Goal: Task Accomplishment & Management: Manage account settings

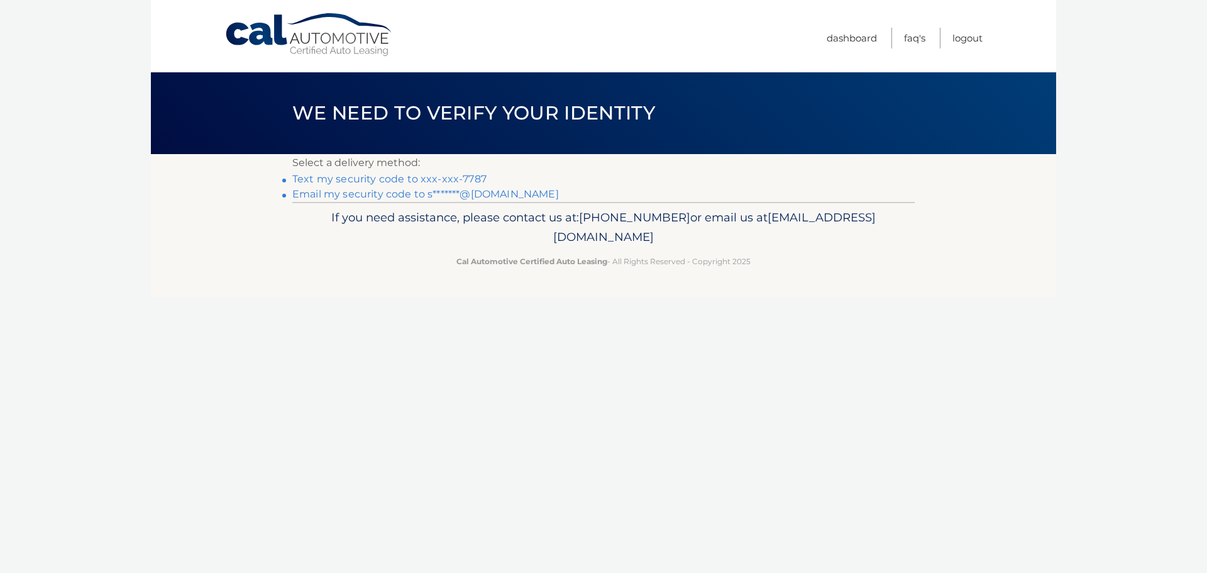
click at [398, 177] on link "Text my security code to xxx-xxx-7787" at bounding box center [389, 179] width 194 height 12
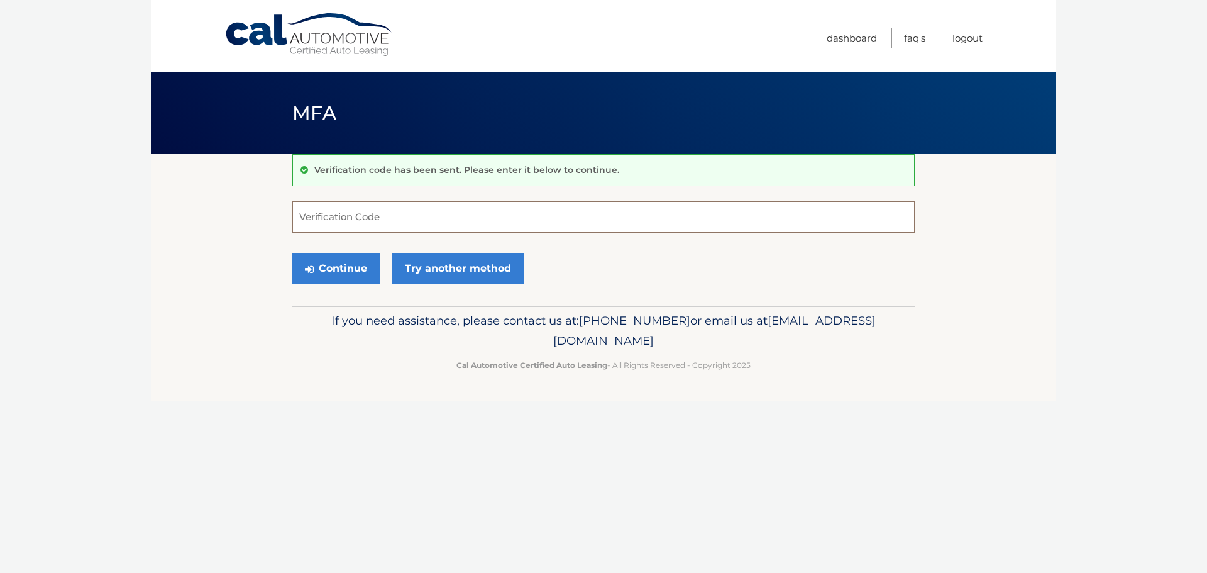
click at [435, 223] on input "Verification Code" at bounding box center [603, 216] width 623 height 31
type input "056713"
drag, startPoint x: 347, startPoint y: 276, endPoint x: 340, endPoint y: 277, distance: 7.6
click at [347, 276] on button "Continue" at bounding box center [335, 268] width 87 height 31
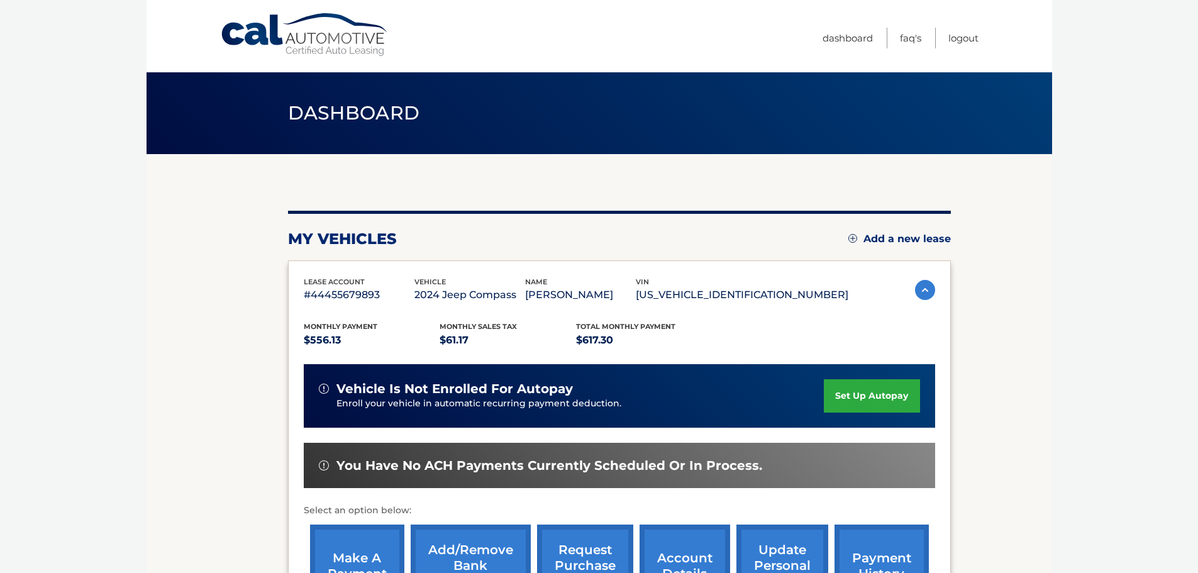
scroll to position [63, 0]
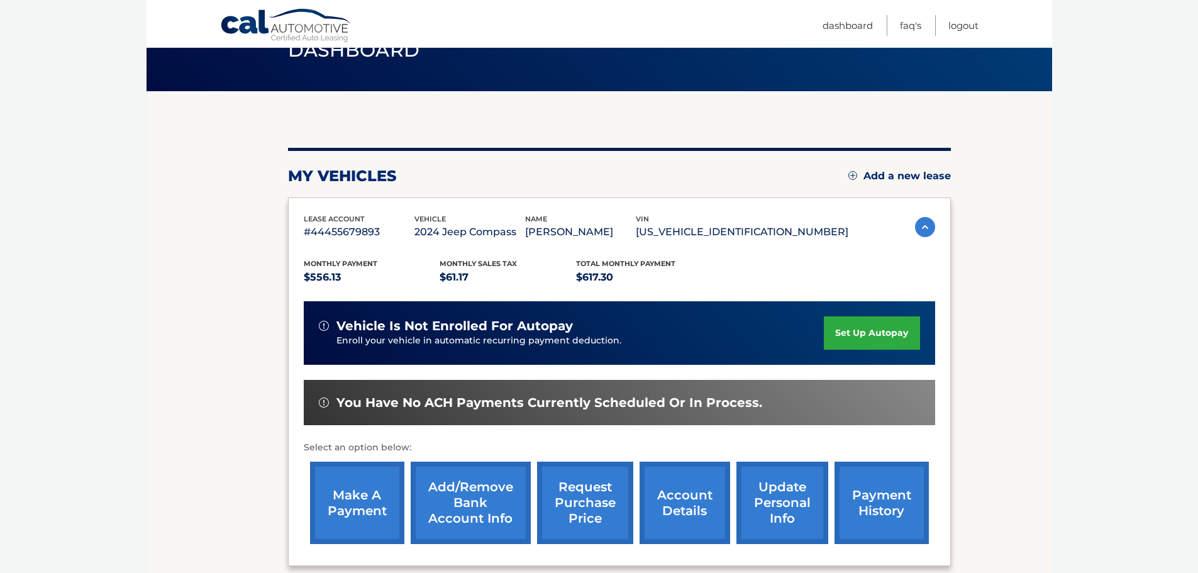
click at [870, 499] on link "payment history" at bounding box center [882, 503] width 94 height 82
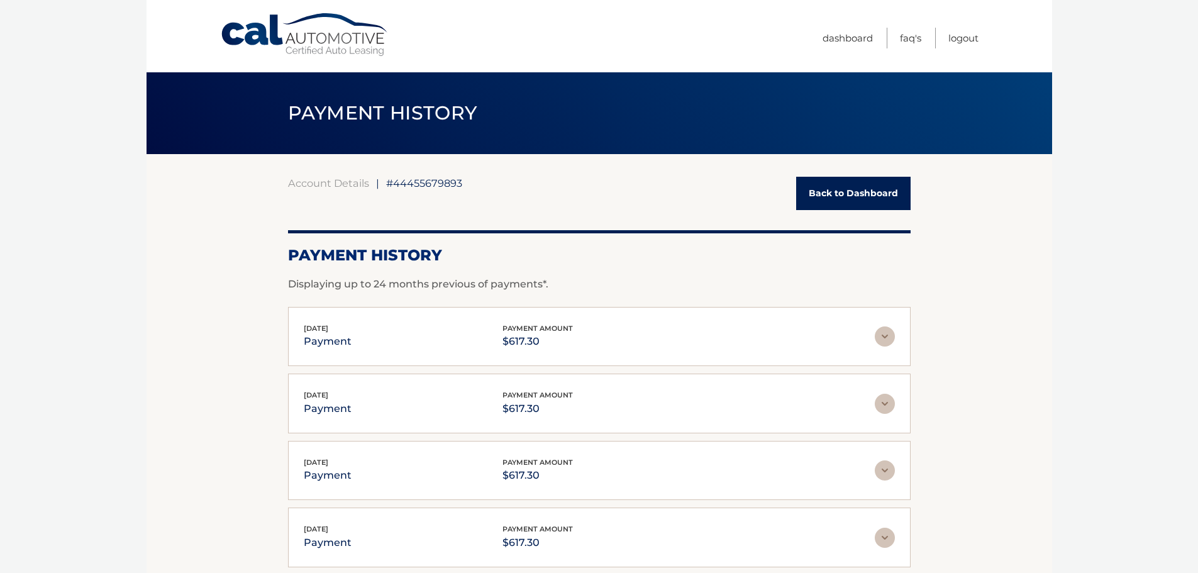
click at [836, 202] on link "Back to Dashboard" at bounding box center [853, 193] width 114 height 33
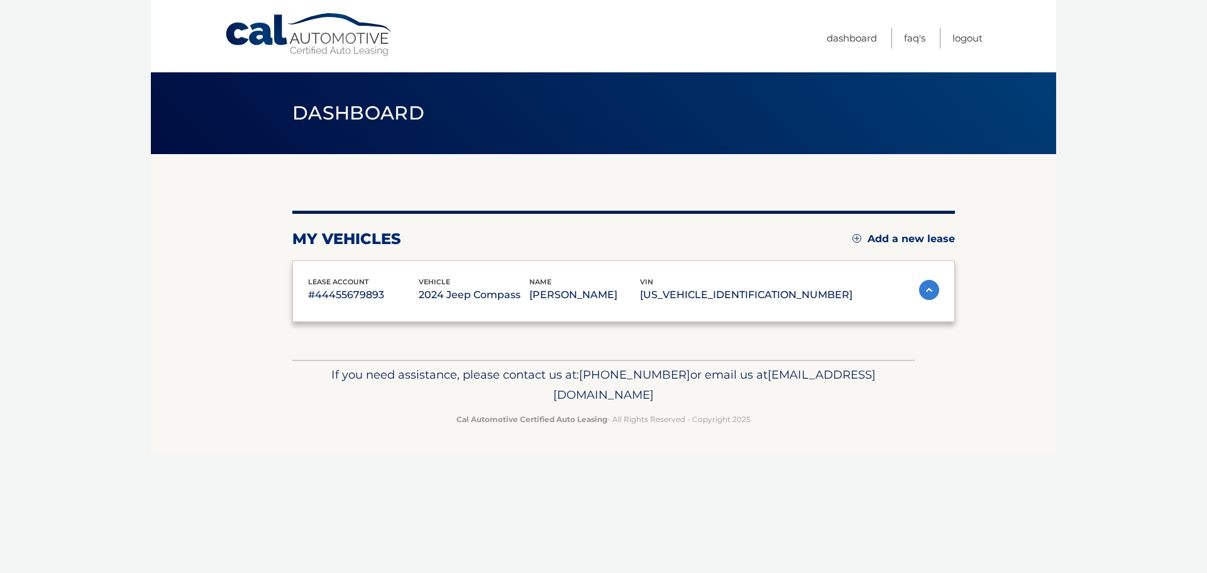
drag, startPoint x: 0, startPoint y: 0, endPoint x: 833, endPoint y: 192, distance: 855.1
click at [833, 192] on div "my vehicles Add a new lease lease account #44455679893 vehicle 2024 Jeep Compas…" at bounding box center [623, 257] width 663 height 206
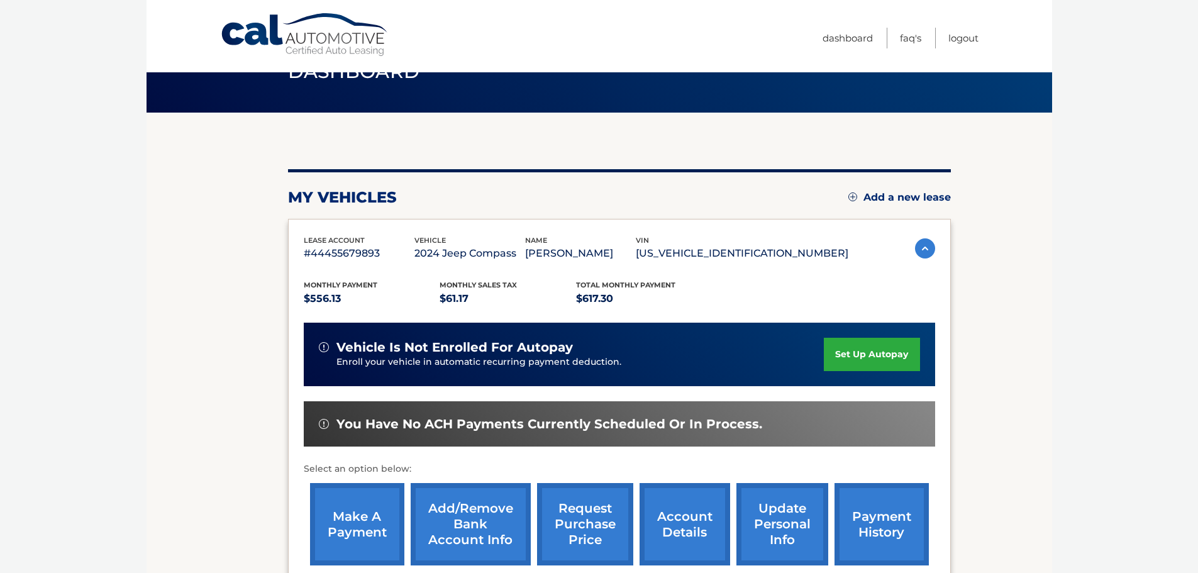
scroll to position [126, 0]
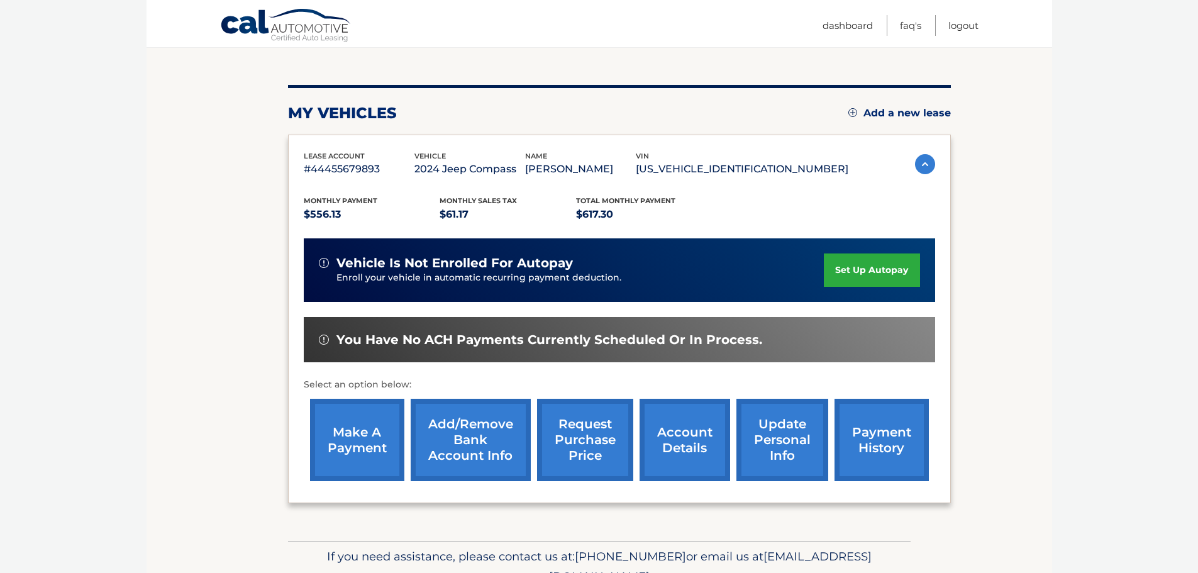
click at [343, 424] on link "make a payment" at bounding box center [357, 440] width 94 height 82
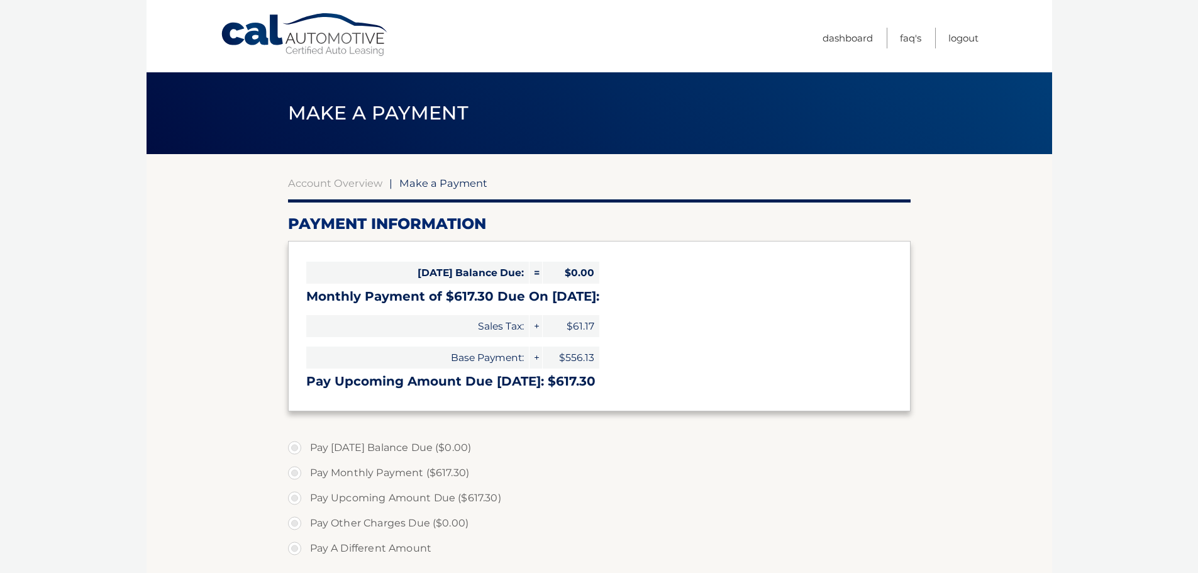
select select "YWY1ZGY0ZTMtOGJmYi00ODA3LTg5ZjctYWYyMDI4YjBkN2Y2"
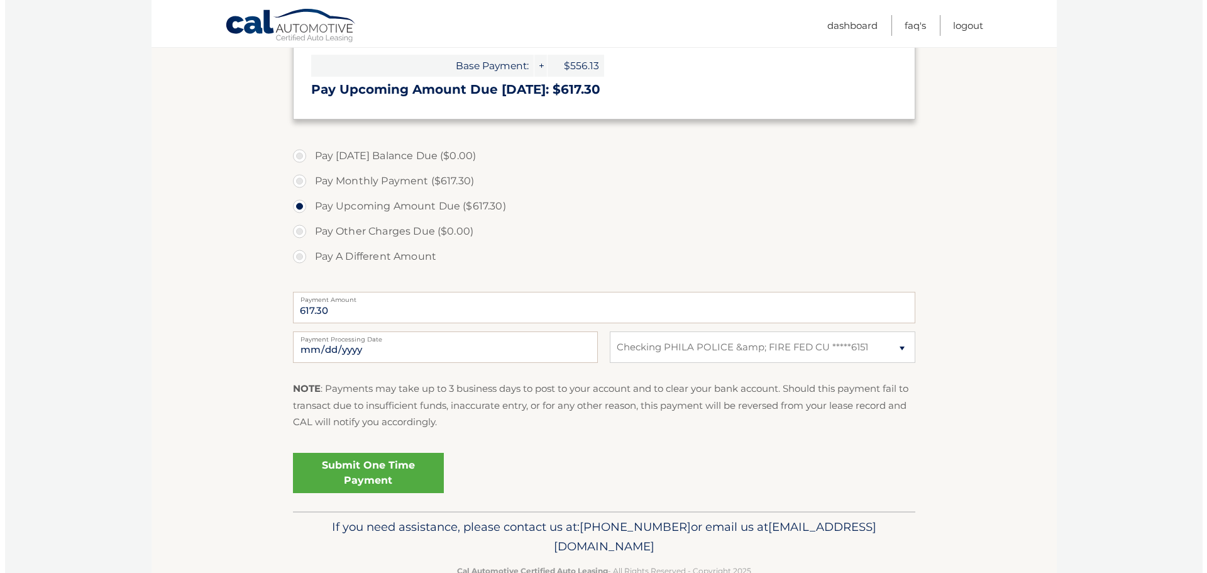
scroll to position [314, 0]
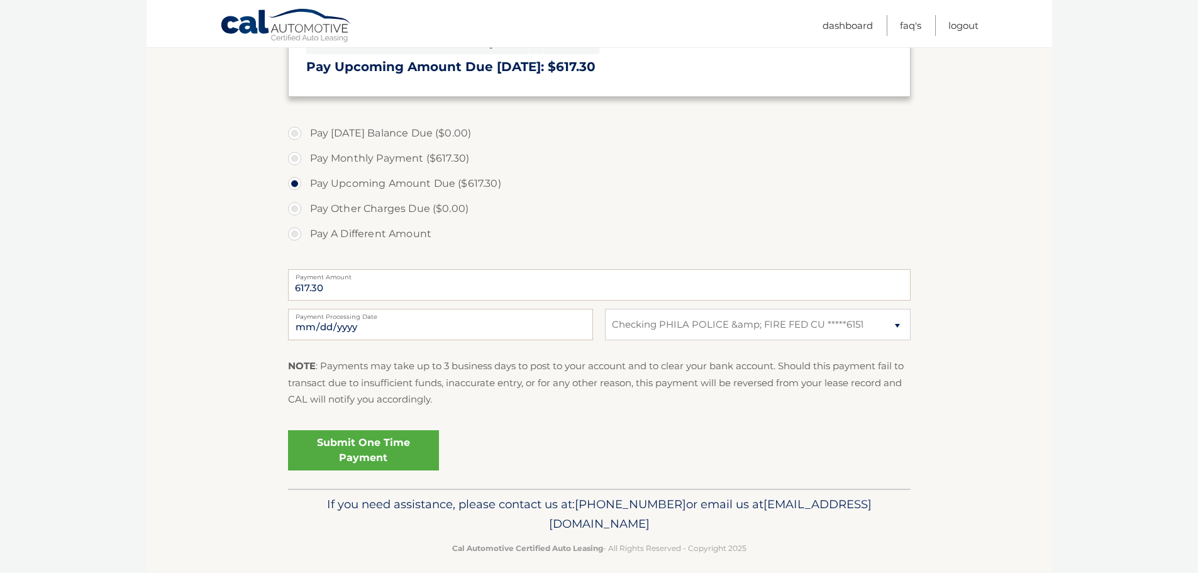
click at [404, 444] on link "Submit One Time Payment" at bounding box center [363, 450] width 151 height 40
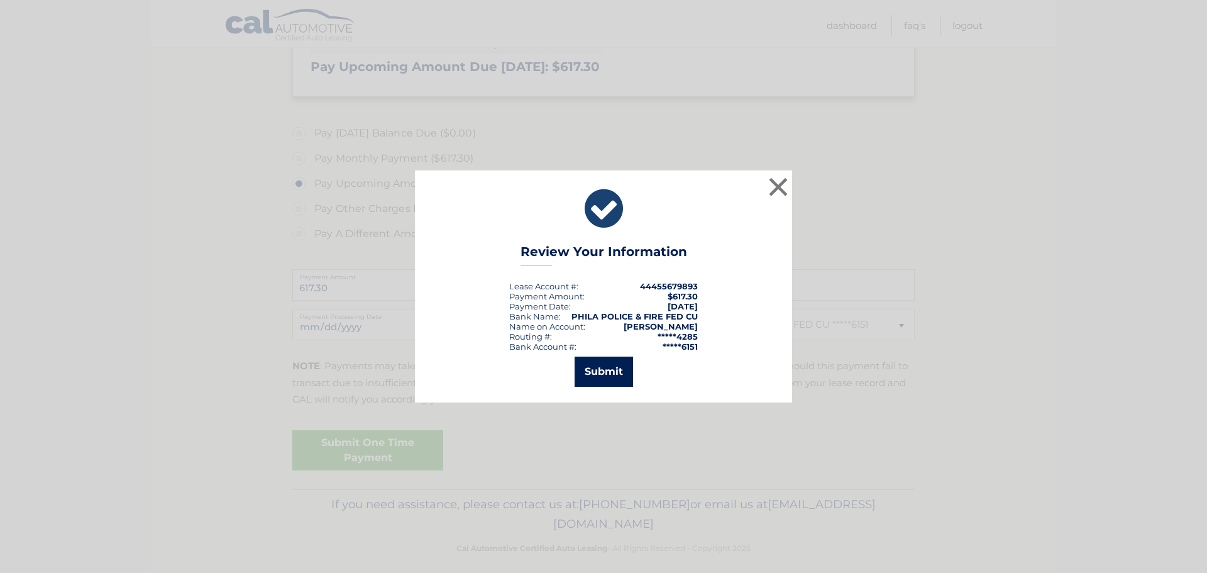
click at [622, 373] on button "Submit" at bounding box center [604, 372] width 58 height 30
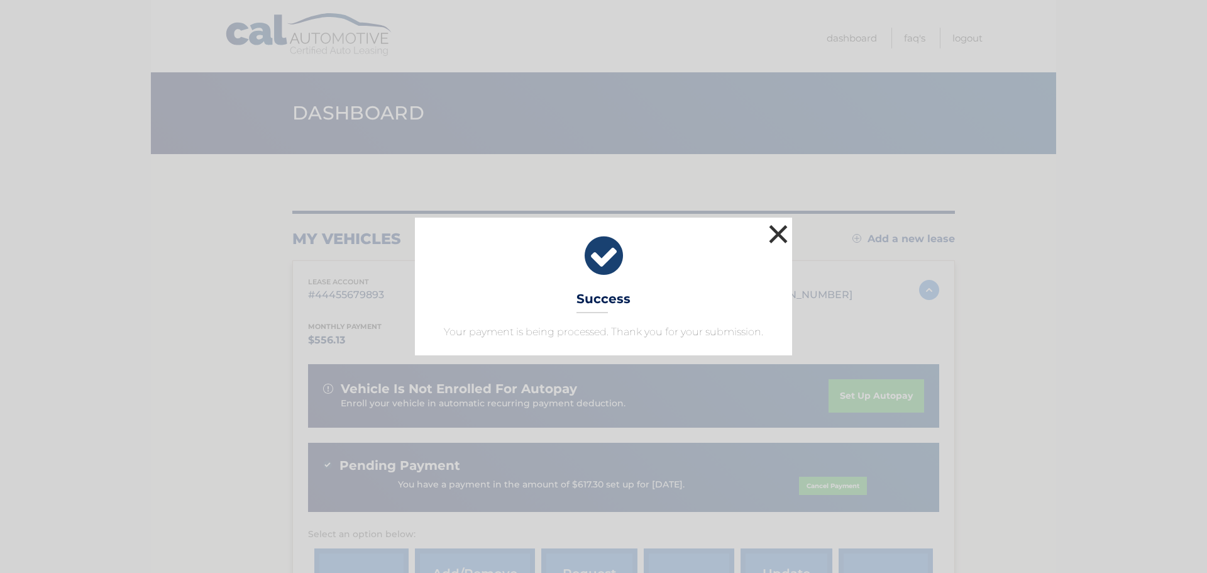
click at [779, 237] on button "×" at bounding box center [778, 233] width 25 height 25
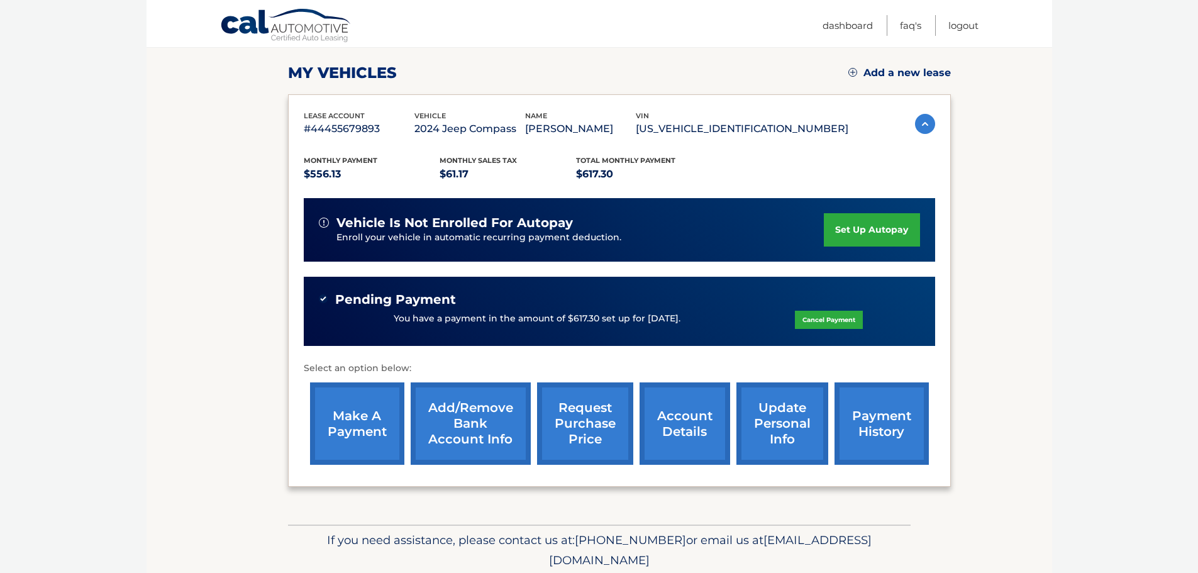
scroll to position [213, 0]
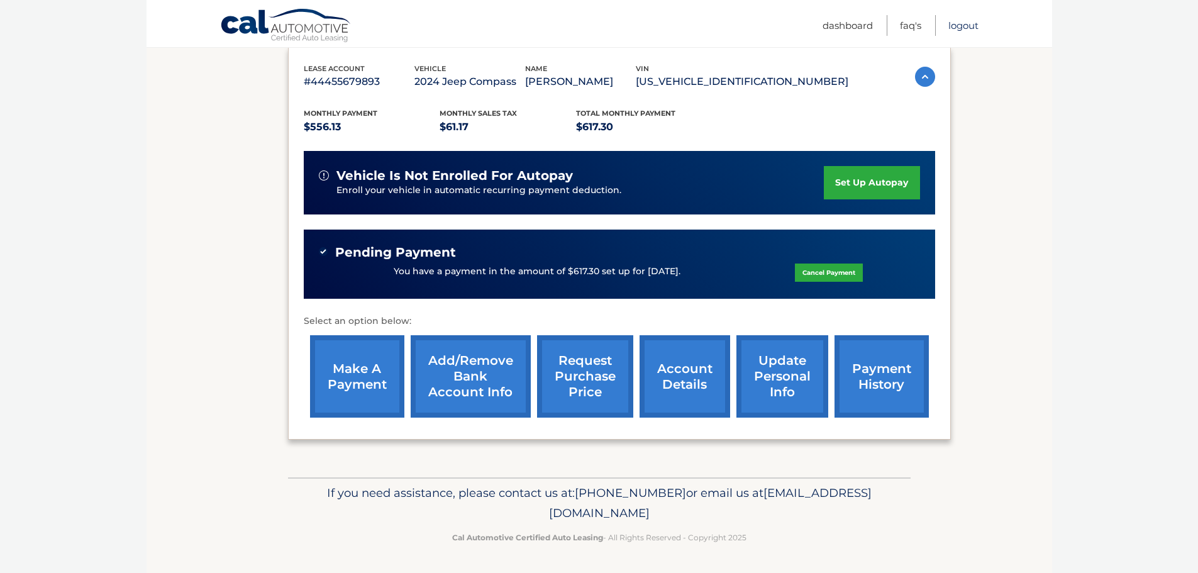
click at [959, 30] on link "Logout" at bounding box center [963, 25] width 30 height 21
